Goal: Information Seeking & Learning: Learn about a topic

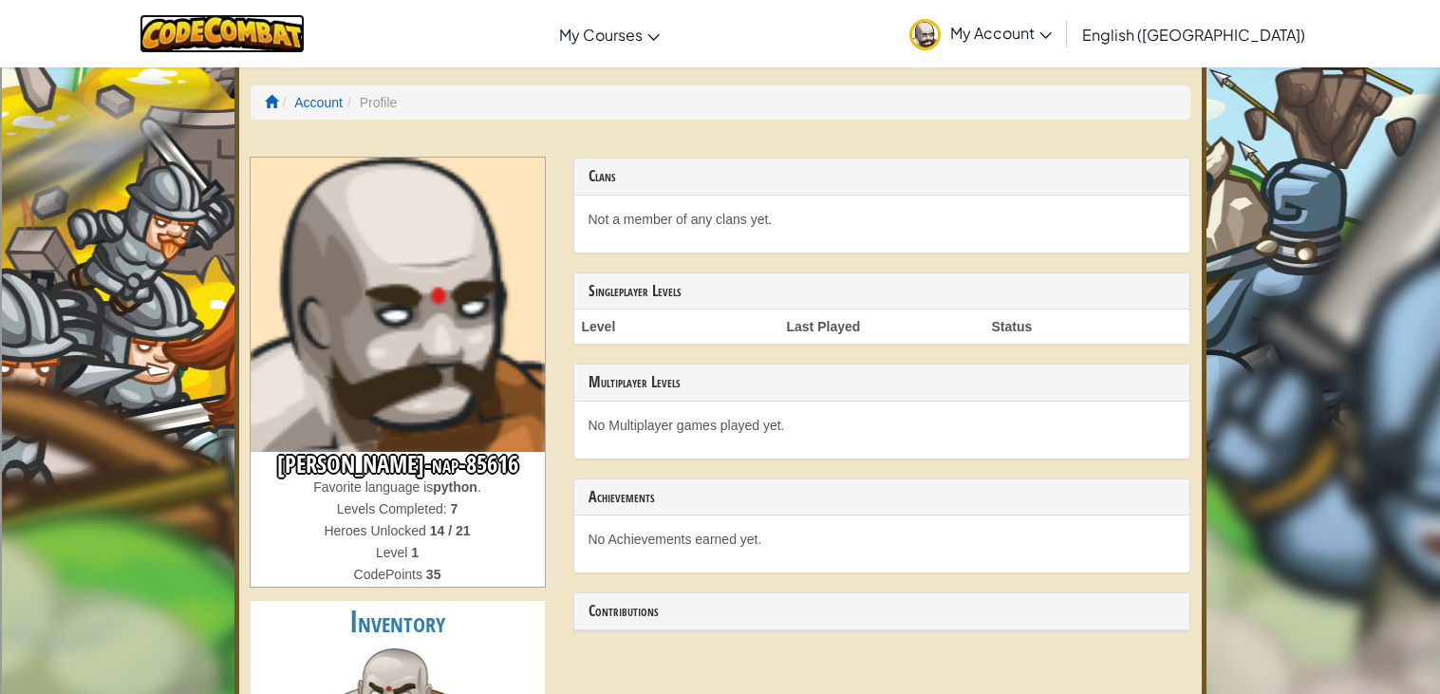
click at [248, 34] on img at bounding box center [223, 33] width 166 height 39
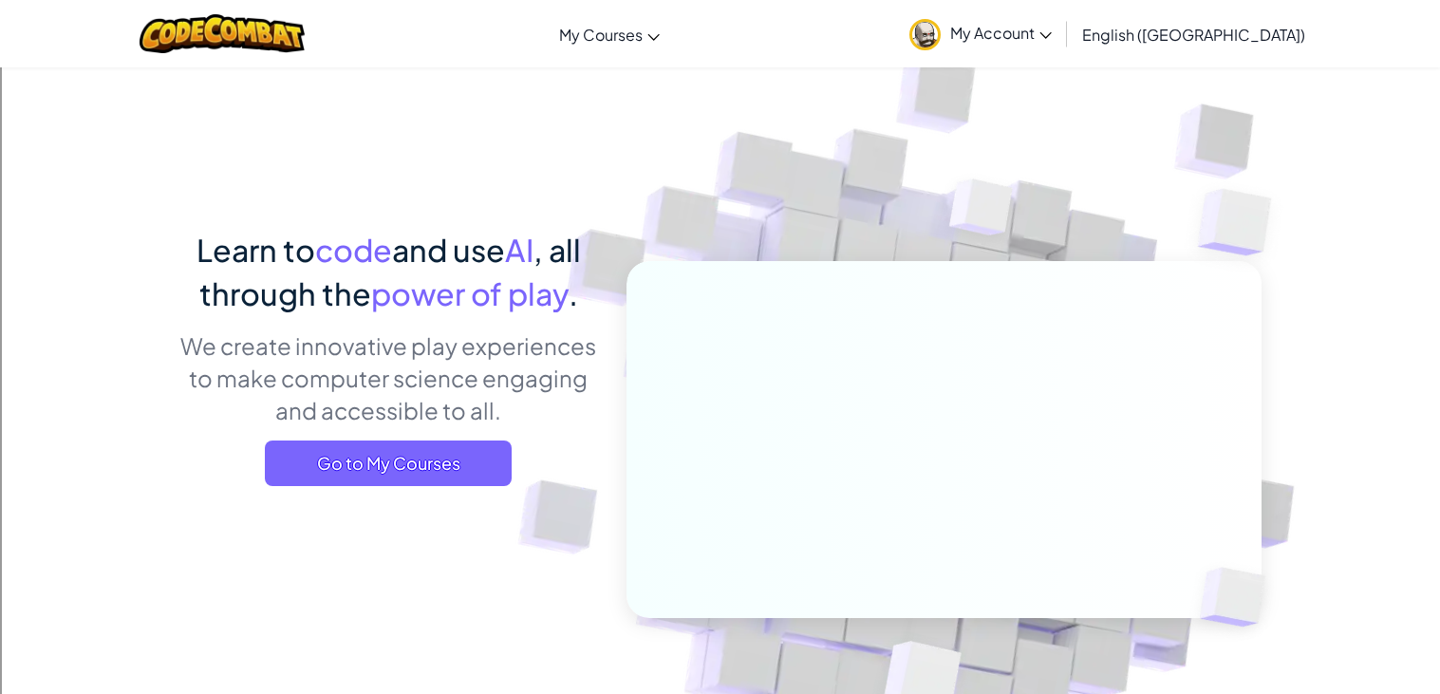
click at [369, 505] on div "Learn to code and use AI , all through the power of play . We create innovative…" at bounding box center [720, 494] width 1082 height 532
click at [410, 468] on span "Go to My Courses" at bounding box center [388, 463] width 247 height 46
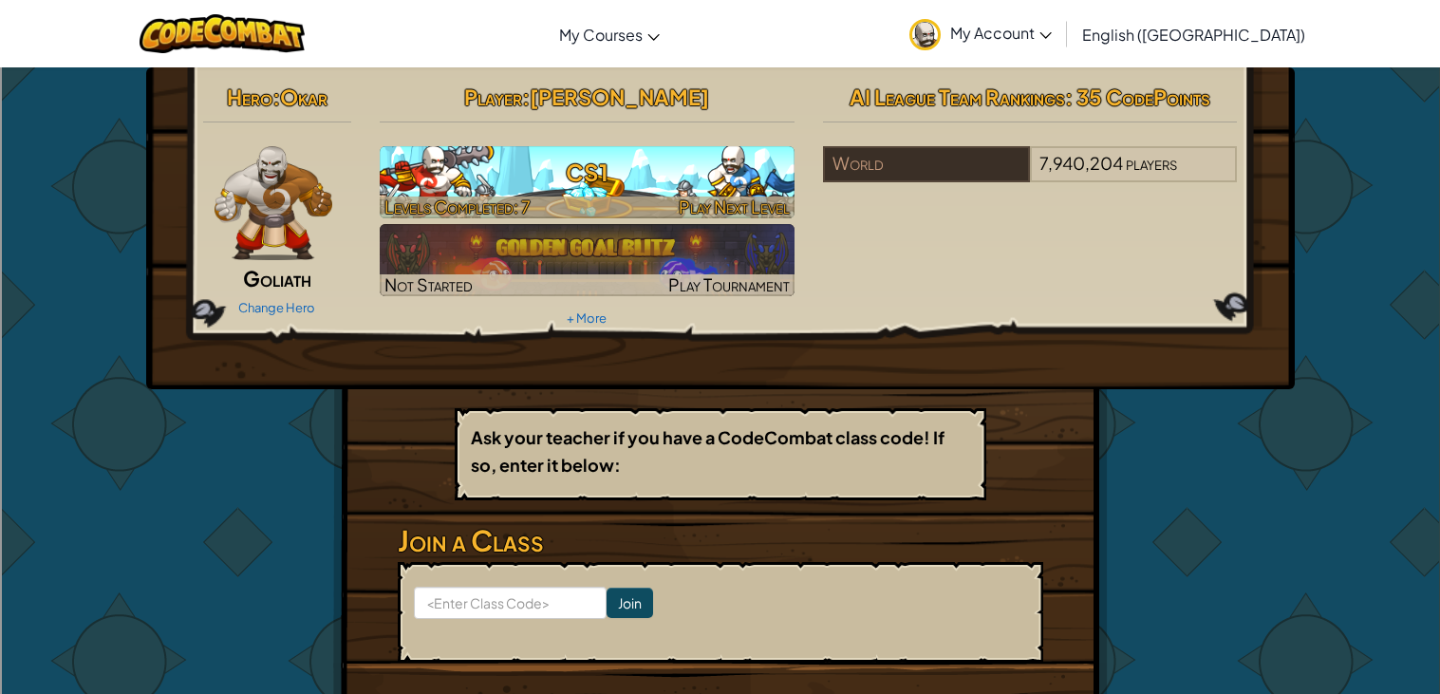
click at [554, 164] on h3 "CS1" at bounding box center [587, 172] width 415 height 43
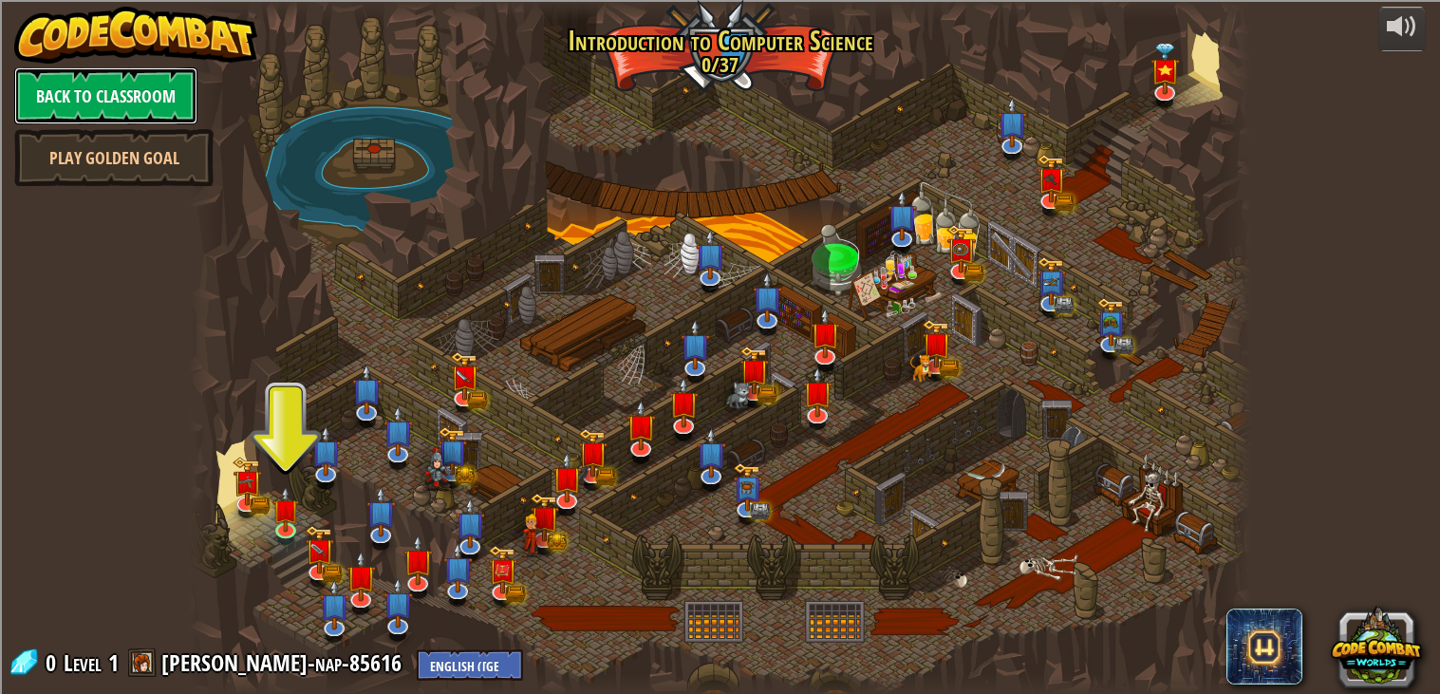
click at [107, 88] on link "Back to Classroom" at bounding box center [105, 95] width 183 height 57
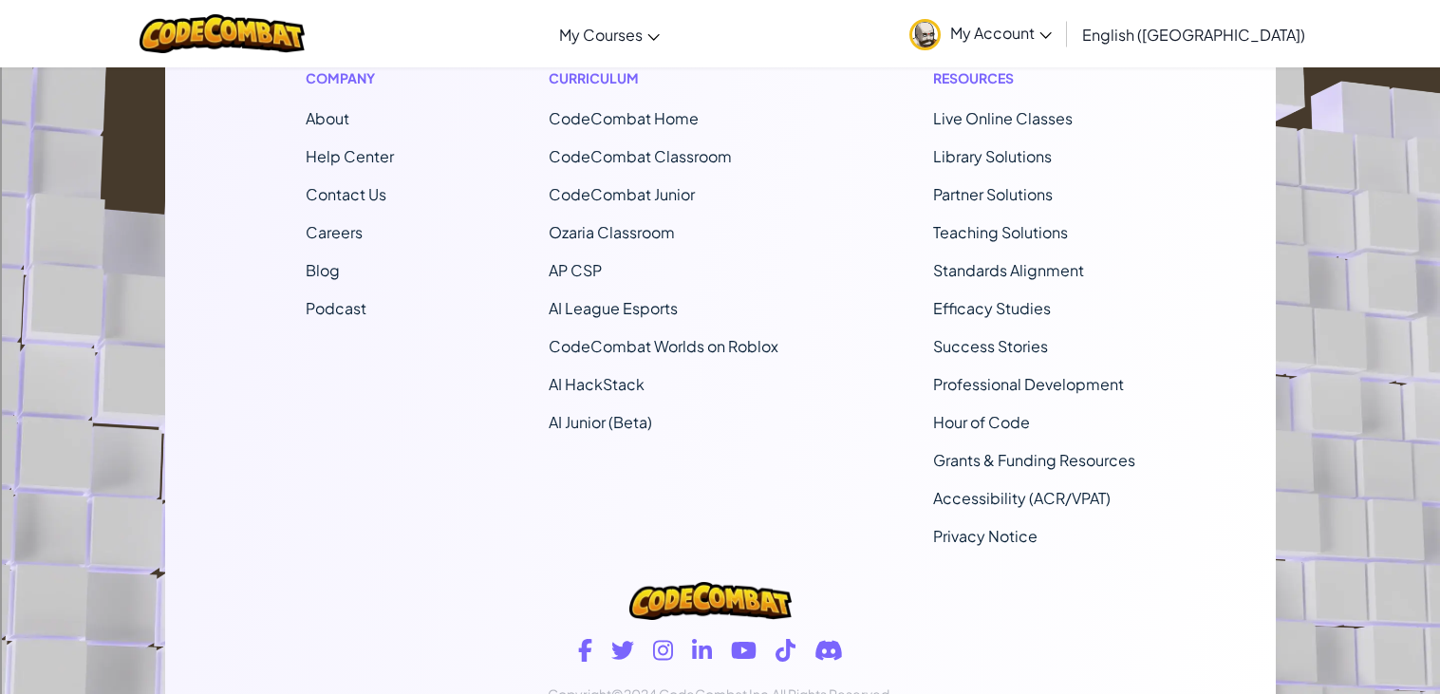
scroll to position [1017, 0]
